Goal: Transaction & Acquisition: Purchase product/service

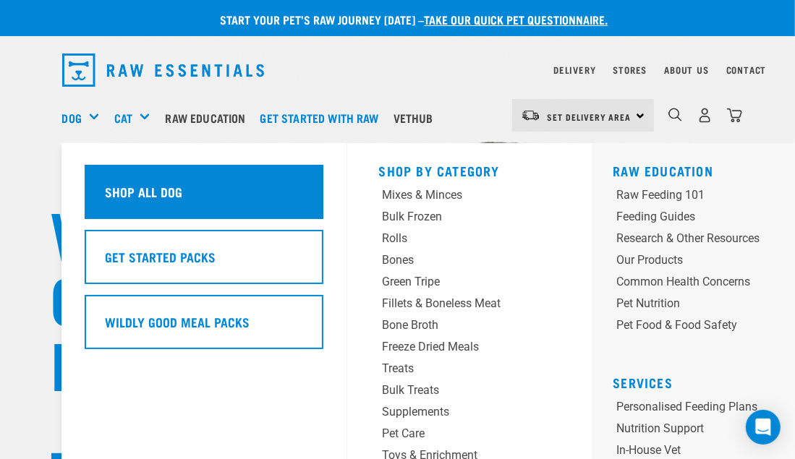
click at [142, 189] on h5 "Shop All Dog" at bounding box center [144, 191] width 77 height 19
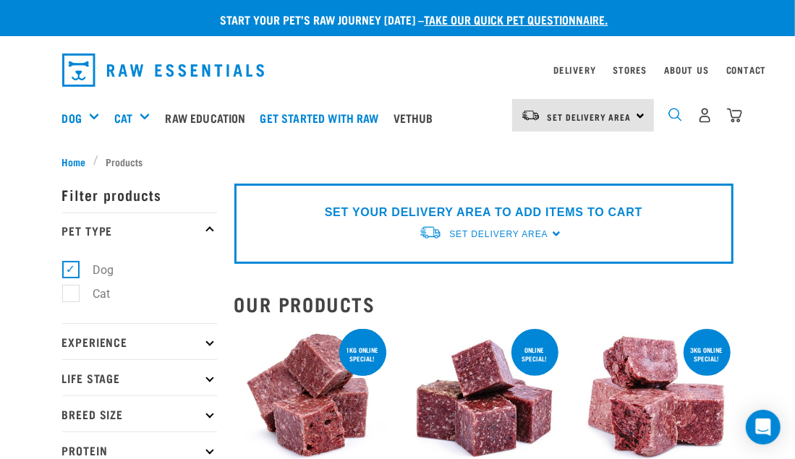
click at [677, 116] on img "dropdown navigation" at bounding box center [675, 115] width 14 height 14
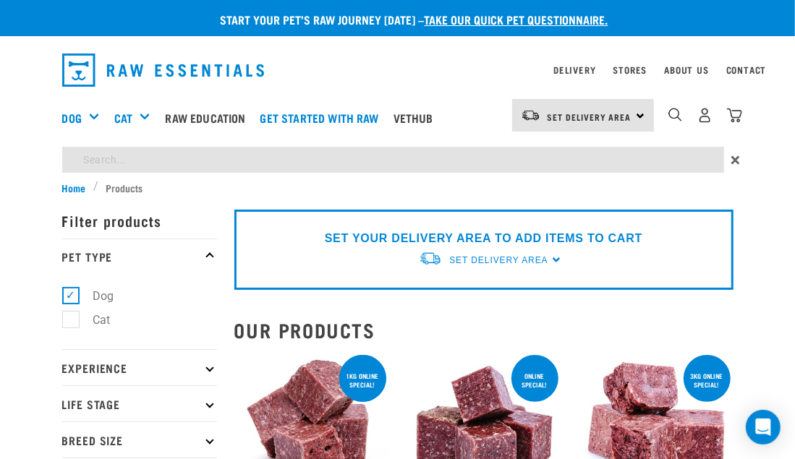
click at [96, 156] on input "search" at bounding box center [392, 160] width 661 height 26
type input "duck necks"
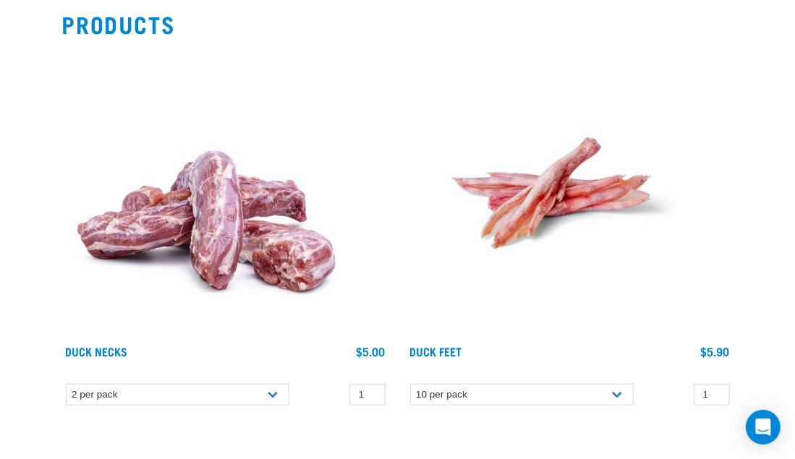
scroll to position [289, 0]
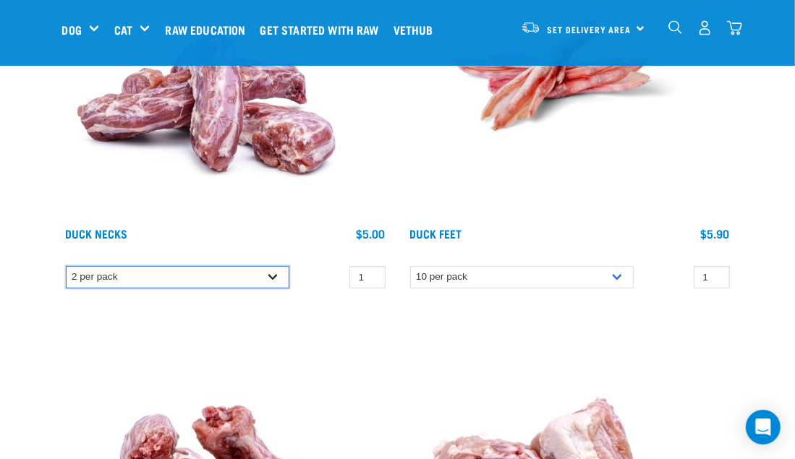
click at [277, 275] on select "2 per pack 6 per pack" at bounding box center [177, 277] width 223 height 22
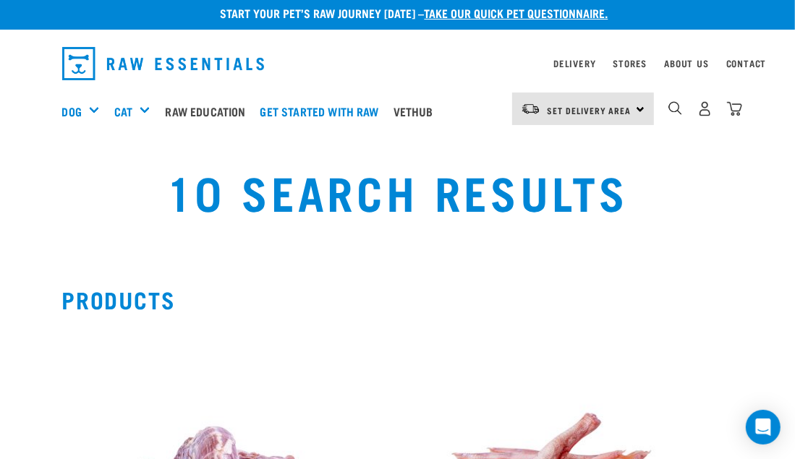
scroll to position [0, 0]
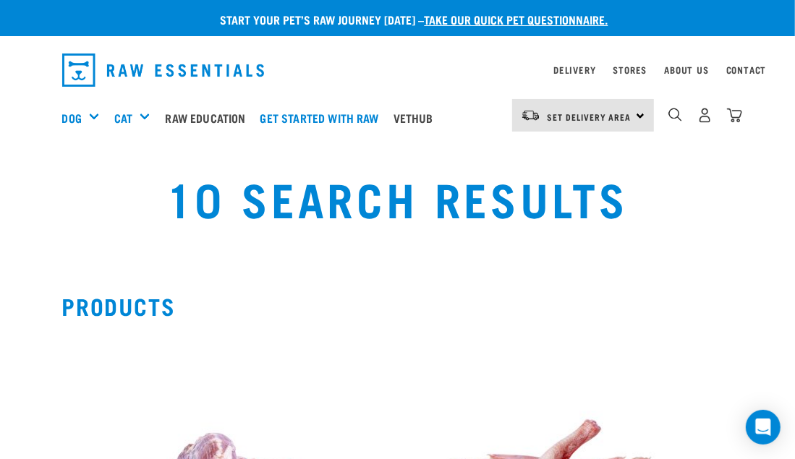
click at [693, 197] on div "10 Search Results" at bounding box center [397, 209] width 777 height 93
click at [681, 72] on link "About Us" at bounding box center [686, 69] width 44 height 5
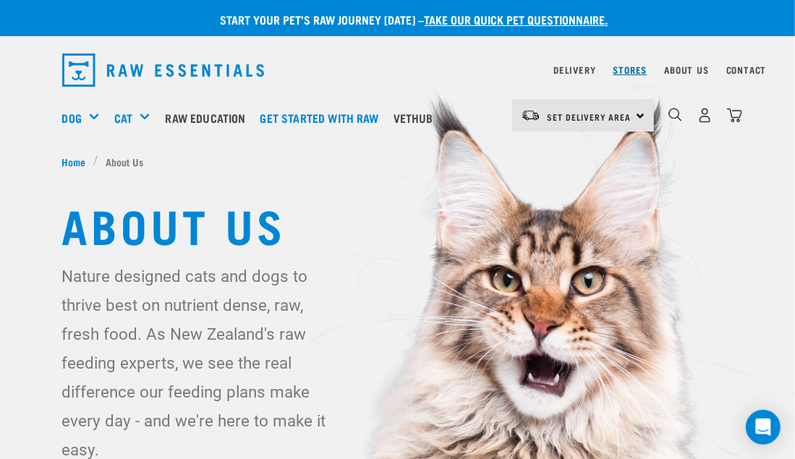
click at [629, 67] on link "Stores" at bounding box center [630, 69] width 34 height 5
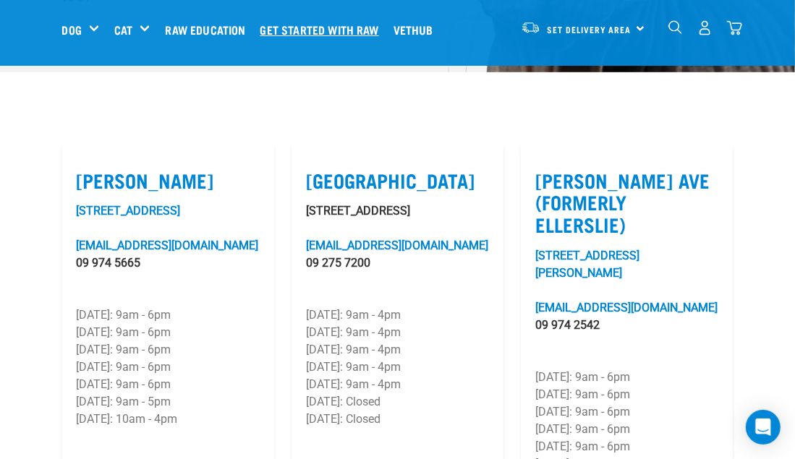
scroll to position [434, 0]
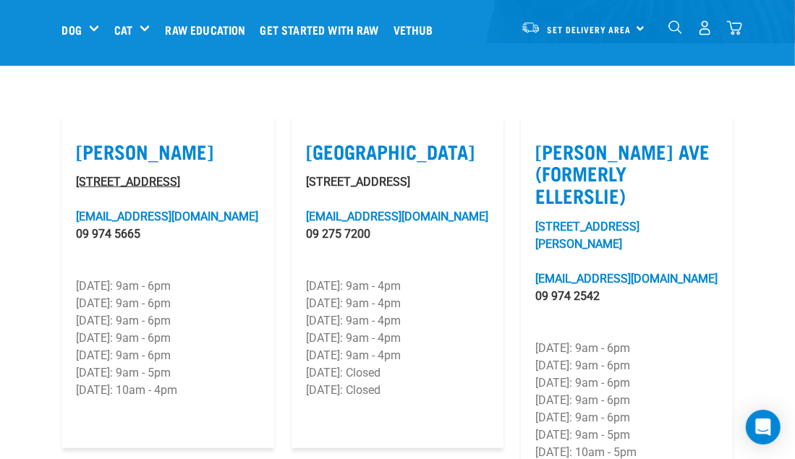
click at [111, 177] on link "[STREET_ADDRESS]" at bounding box center [129, 182] width 104 height 14
